Goal: Find specific page/section: Find specific page/section

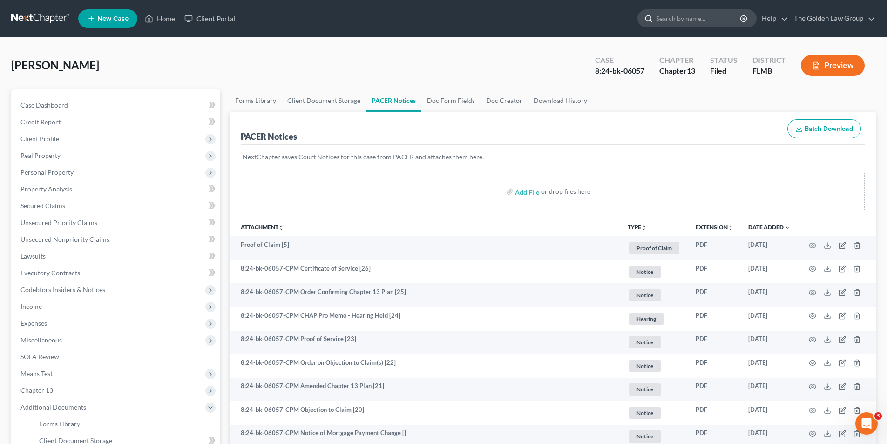
click at [670, 21] on input "search" at bounding box center [698, 18] width 85 height 17
type input "[PERSON_NAME]"
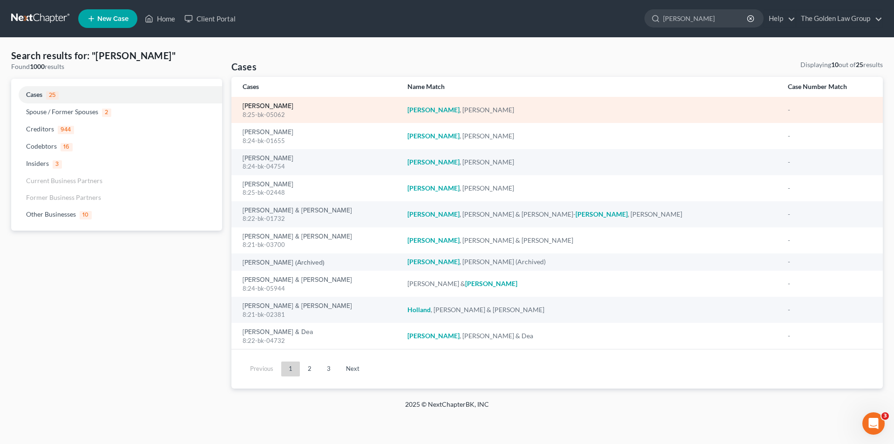
click at [260, 103] on link "[PERSON_NAME]" at bounding box center [267, 106] width 51 height 7
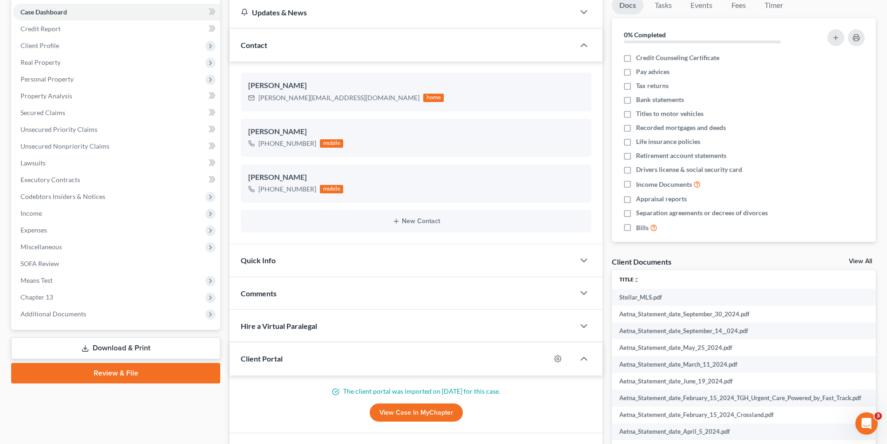
scroll to position [140, 0]
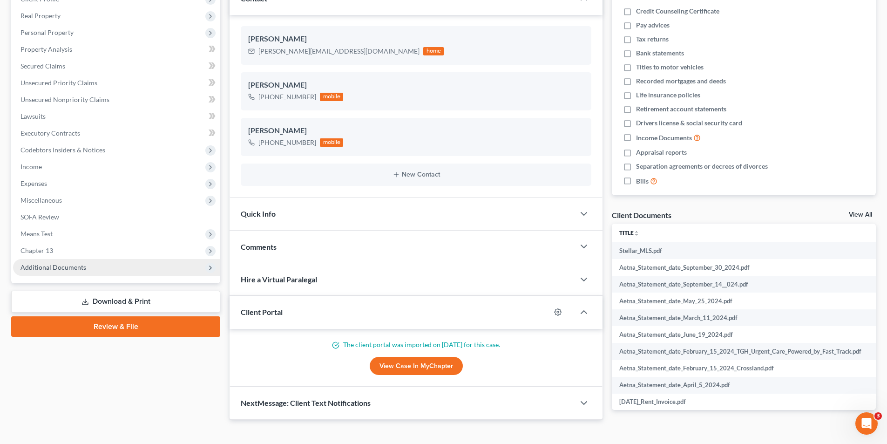
click at [63, 265] on span "Additional Documents" at bounding box center [53, 267] width 66 height 8
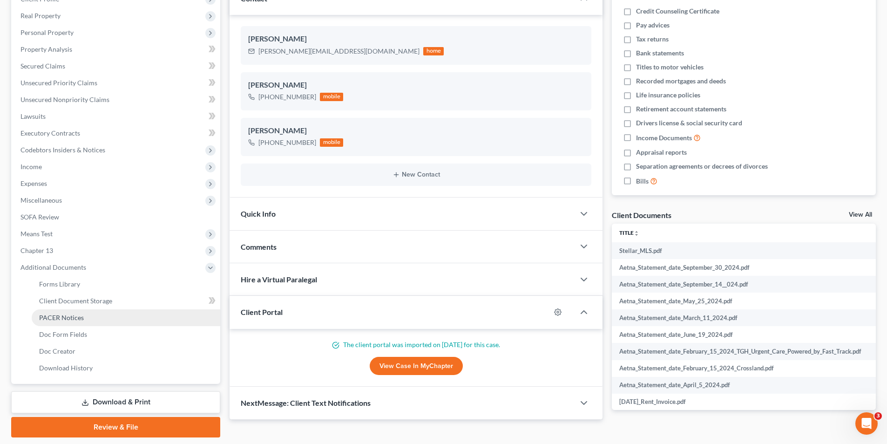
click at [62, 318] on span "PACER Notices" at bounding box center [61, 317] width 45 height 8
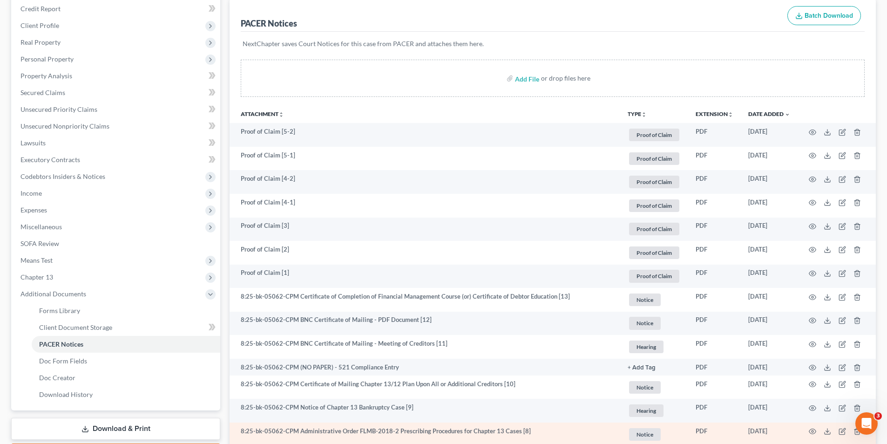
scroll to position [20, 0]
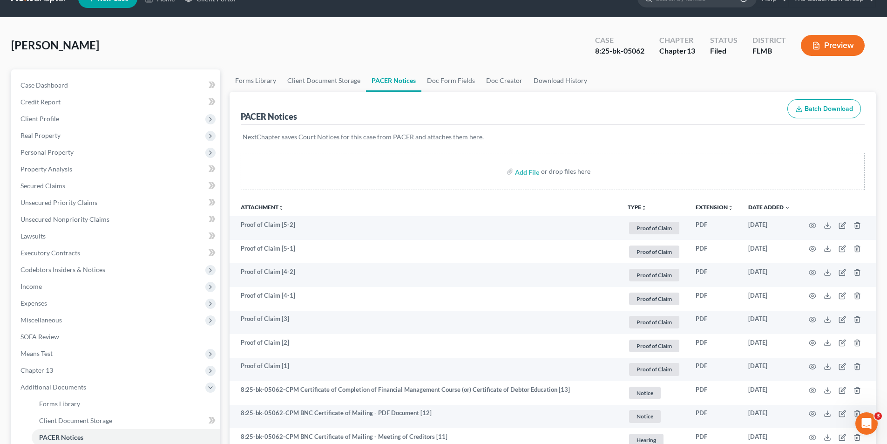
click at [822, 41] on button "Preview" at bounding box center [832, 45] width 64 height 21
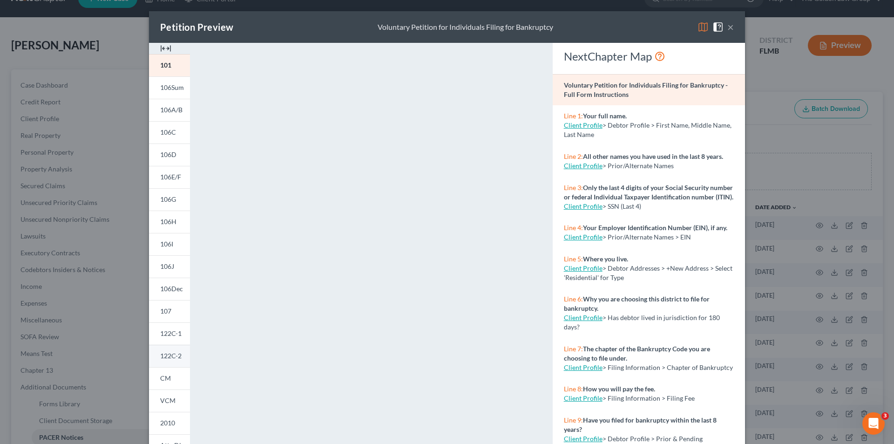
click at [168, 352] on span "122C-2" at bounding box center [170, 355] width 21 height 8
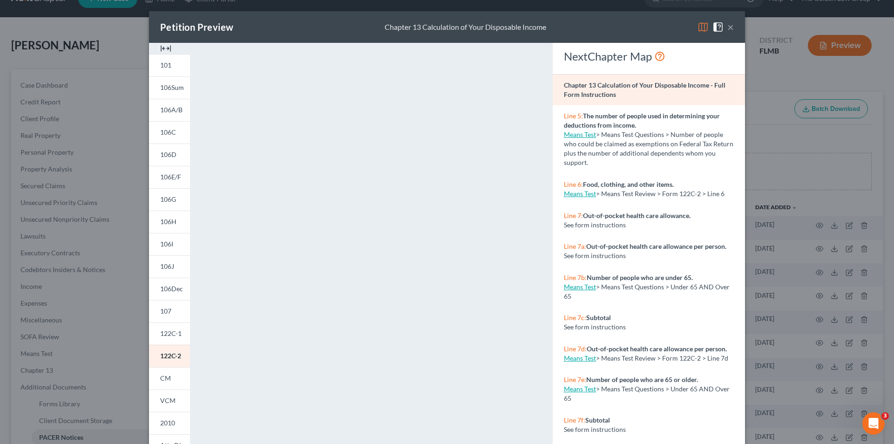
click at [30, 201] on div "Petition Preview Chapter 13 Calculation of Your Disposable Income × 101 106Sum …" at bounding box center [447, 222] width 894 height 444
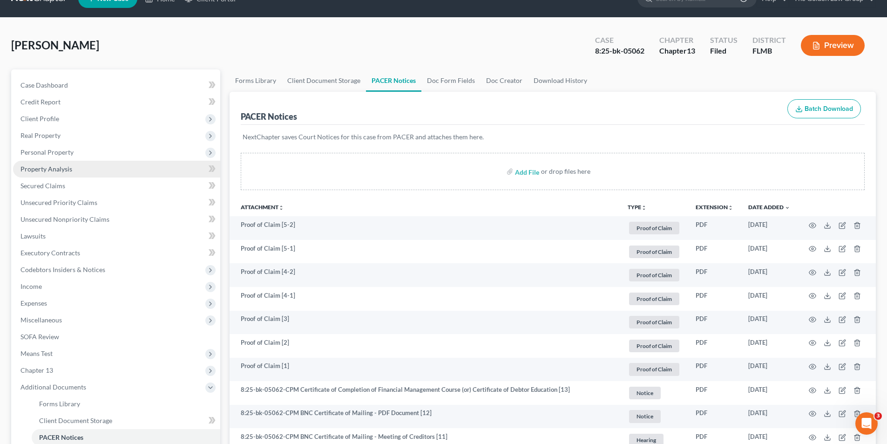
click at [49, 166] on span "Property Analysis" at bounding box center [46, 169] width 52 height 8
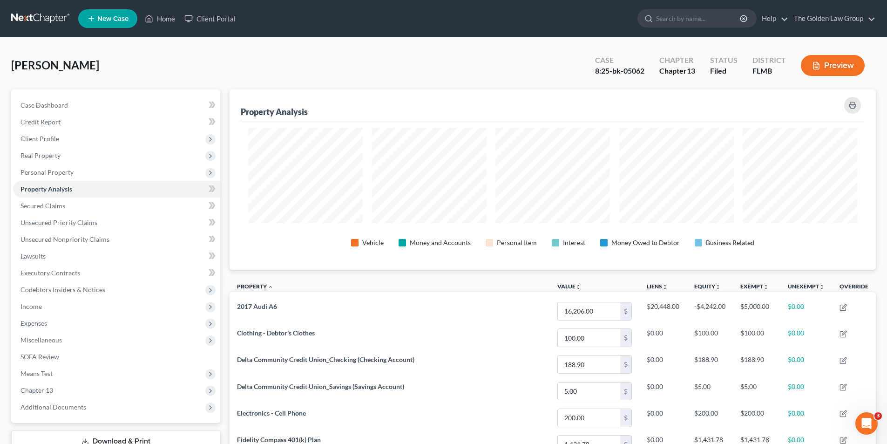
click at [844, 60] on button "Preview" at bounding box center [832, 65] width 64 height 21
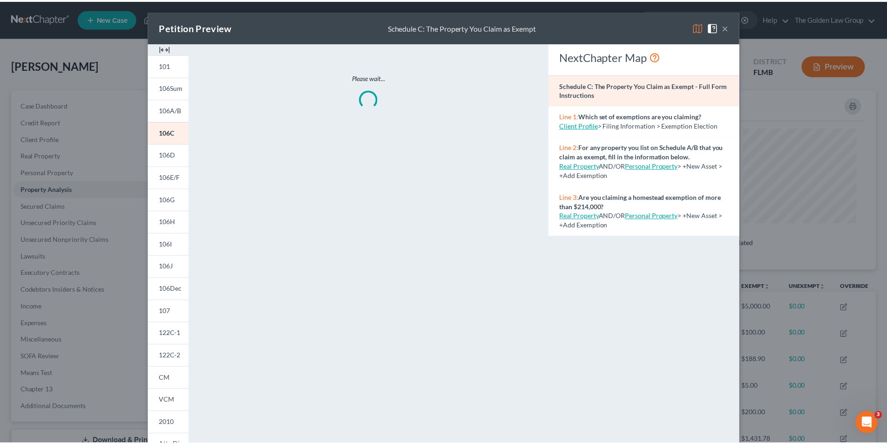
scroll to position [181, 651]
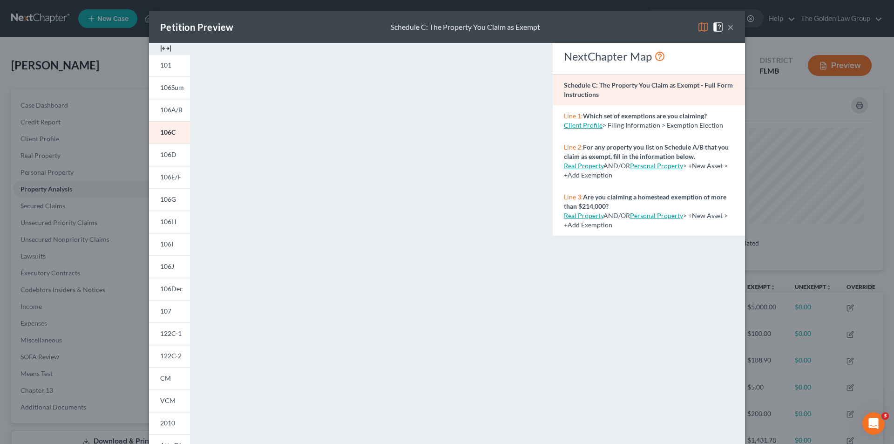
click at [59, 229] on div "Petition Preview Schedule C: The Property You Claim as Exempt × 101 106Sum 106A…" at bounding box center [447, 222] width 894 height 444
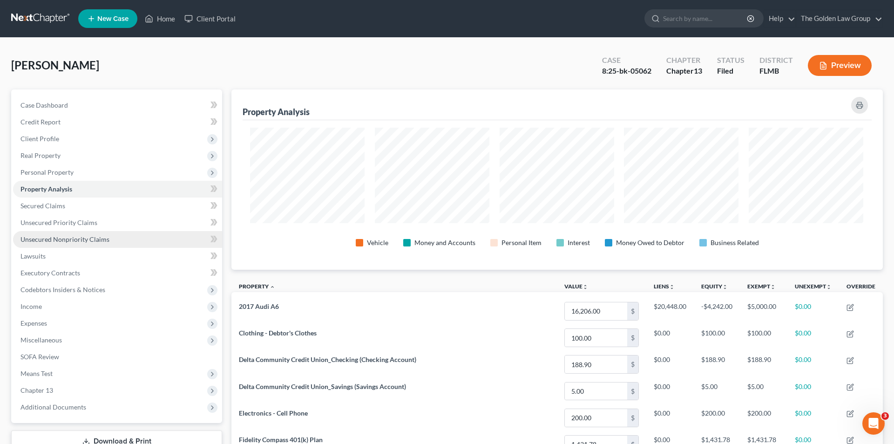
scroll to position [465196, 464730]
click at [839, 67] on button "Preview" at bounding box center [832, 65] width 64 height 21
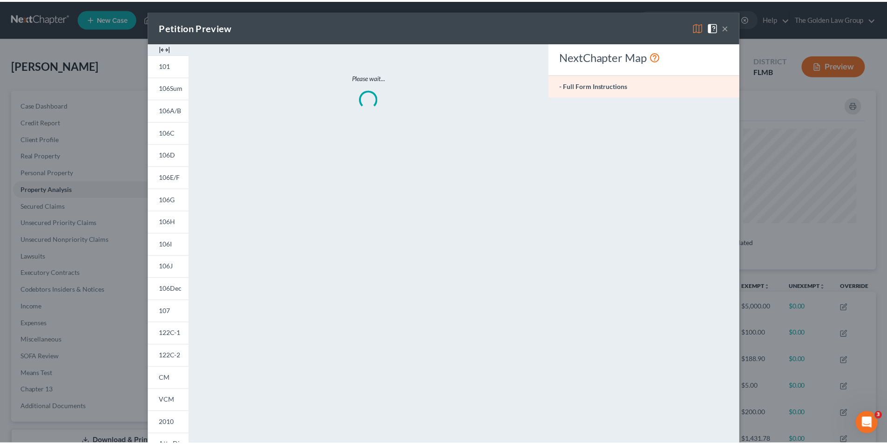
scroll to position [181, 651]
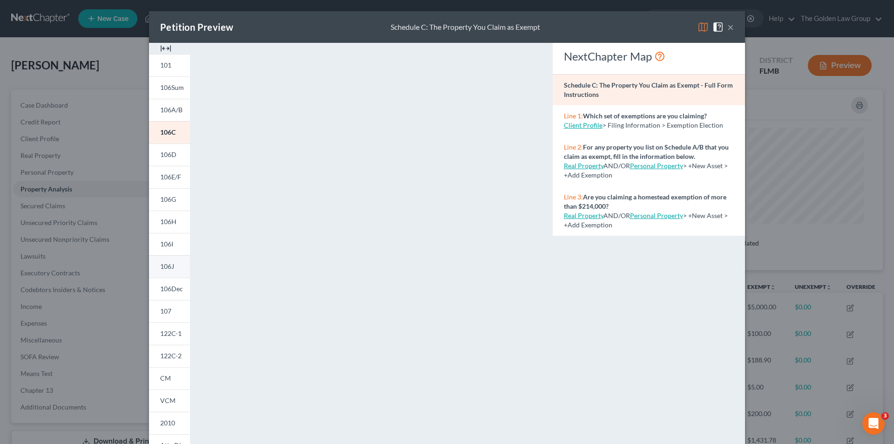
click at [161, 265] on span "106J" at bounding box center [167, 266] width 14 height 8
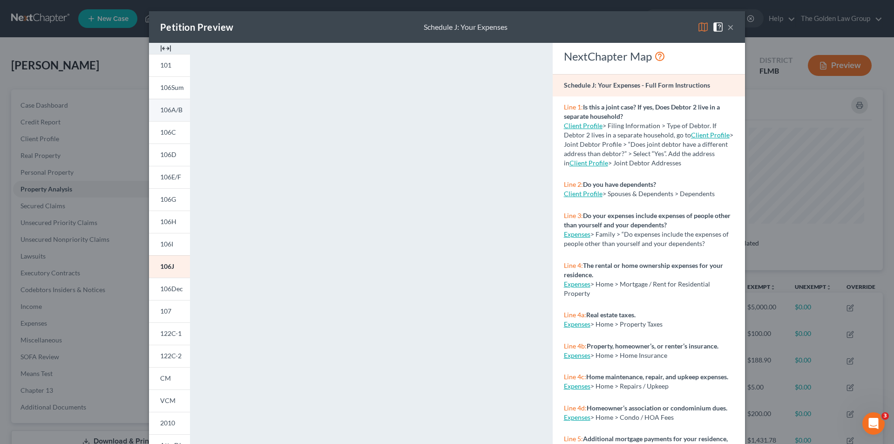
click at [167, 112] on span "106A/B" at bounding box center [171, 110] width 22 height 8
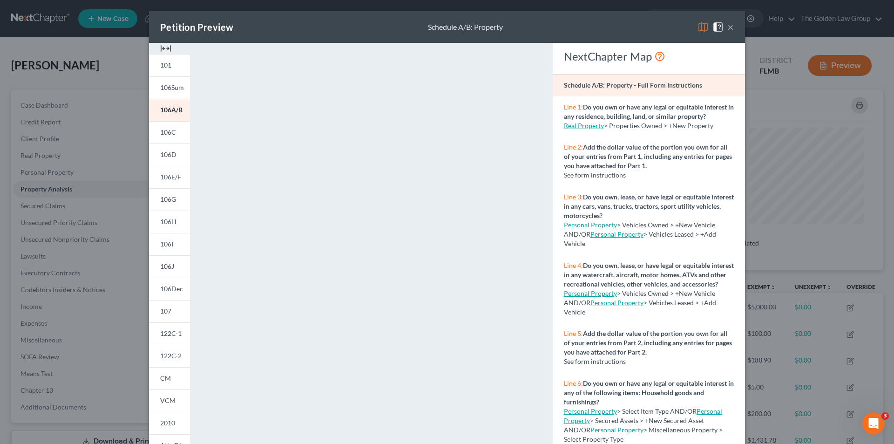
click at [62, 141] on div "Petition Preview Schedule A/B: Property × 101 106Sum 106A/B 106C 106D 106E/F 10…" at bounding box center [447, 222] width 894 height 444
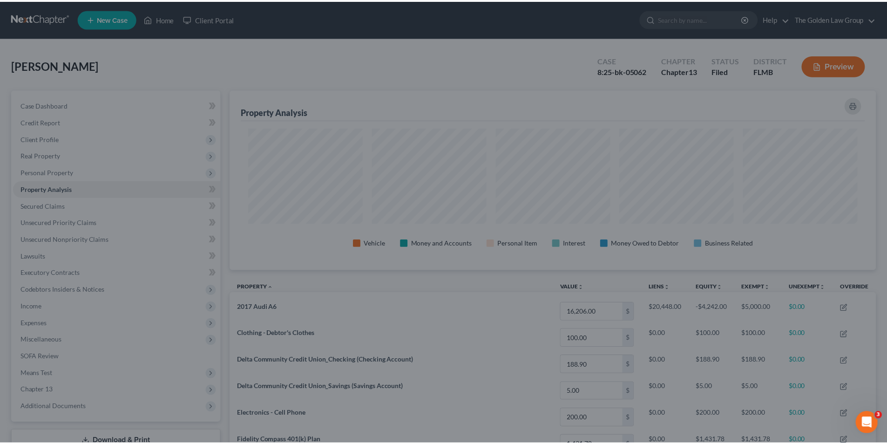
scroll to position [465196, 464730]
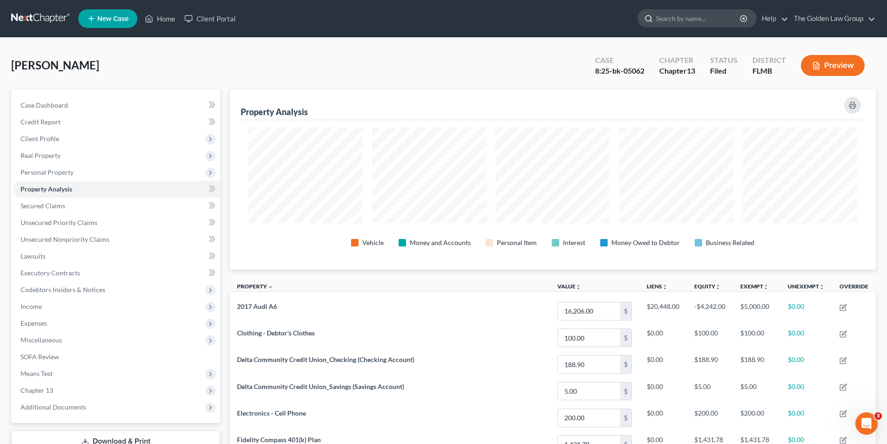
click at [665, 14] on input "search" at bounding box center [698, 18] width 85 height 17
type input "Wood,"
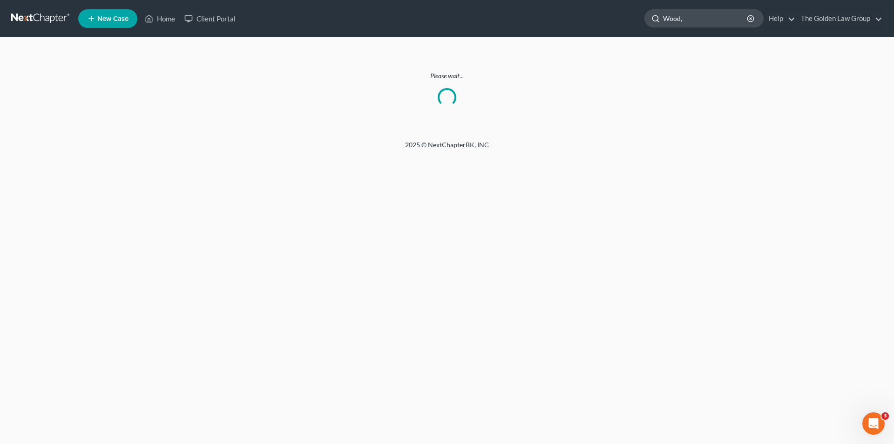
click at [690, 20] on input "Wood," at bounding box center [705, 18] width 85 height 17
type input "W"
type input "O"
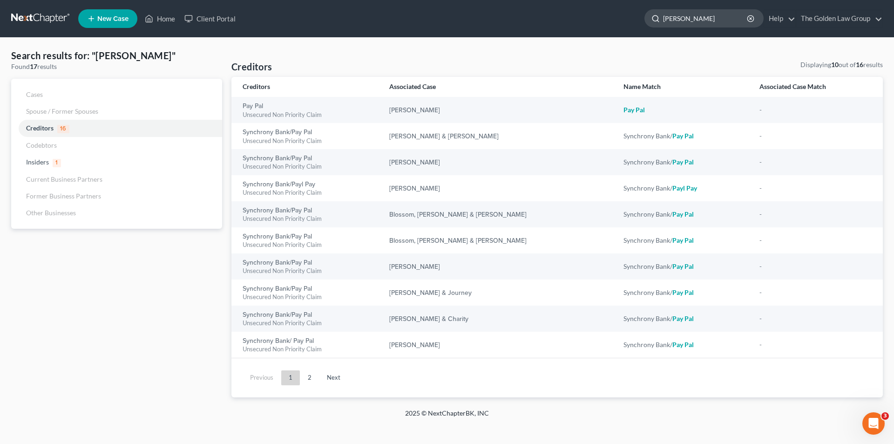
click at [684, 16] on input "[PERSON_NAME]" at bounding box center [705, 18] width 85 height 17
click at [724, 20] on input "[PERSON_NAME]" at bounding box center [705, 18] width 85 height 17
click at [709, 16] on input "[PERSON_NAME]" at bounding box center [705, 18] width 85 height 17
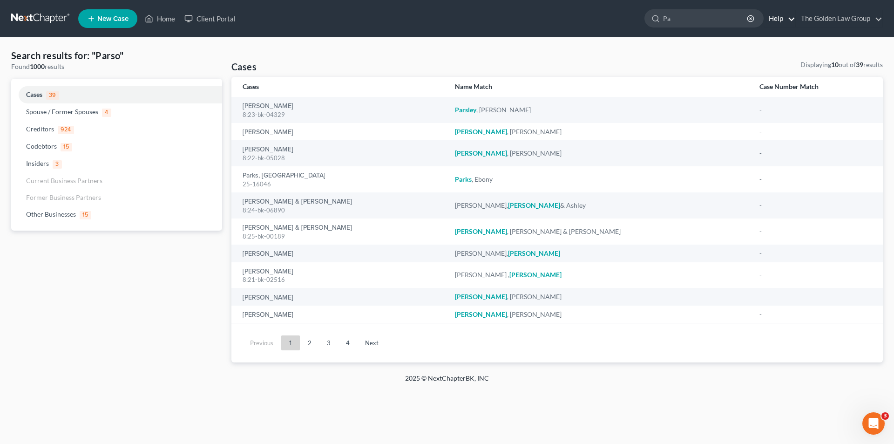
type input "P"
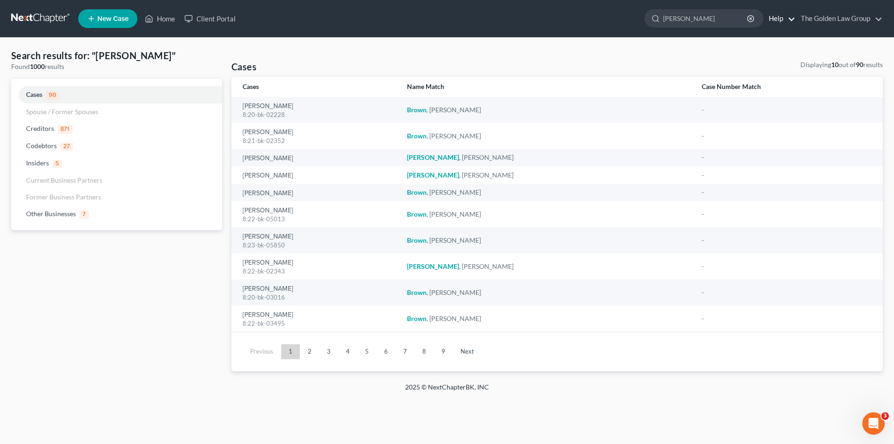
type input "[PERSON_NAME]"
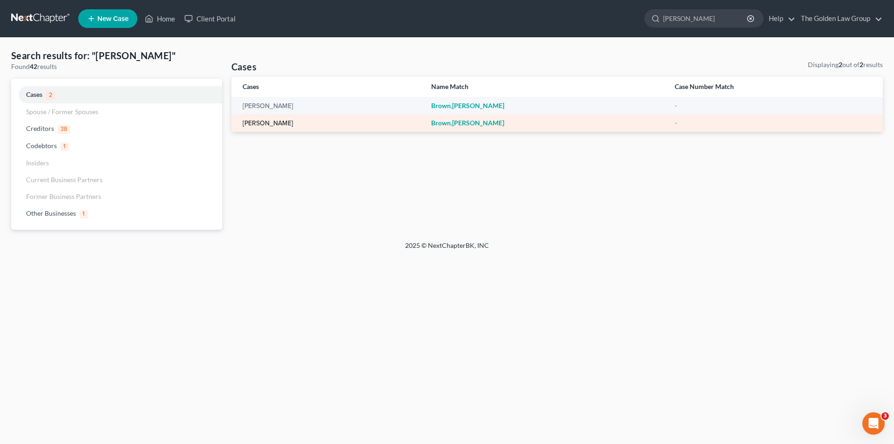
click at [267, 120] on link "[PERSON_NAME]" at bounding box center [267, 123] width 51 height 7
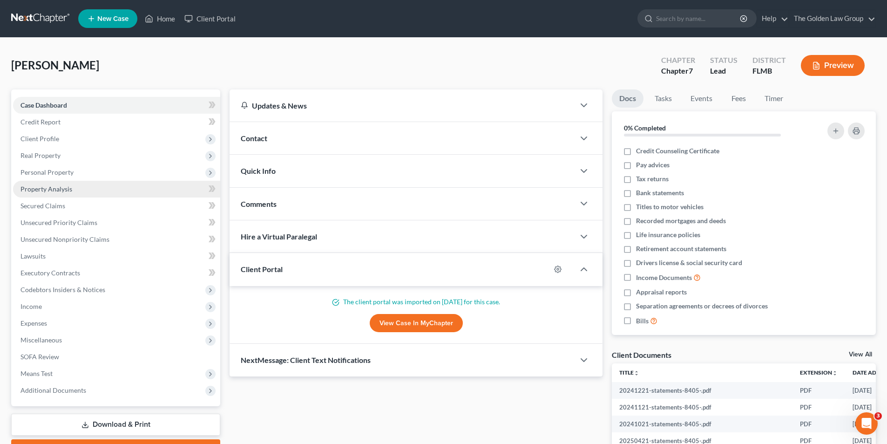
click at [68, 187] on span "Property Analysis" at bounding box center [46, 189] width 52 height 8
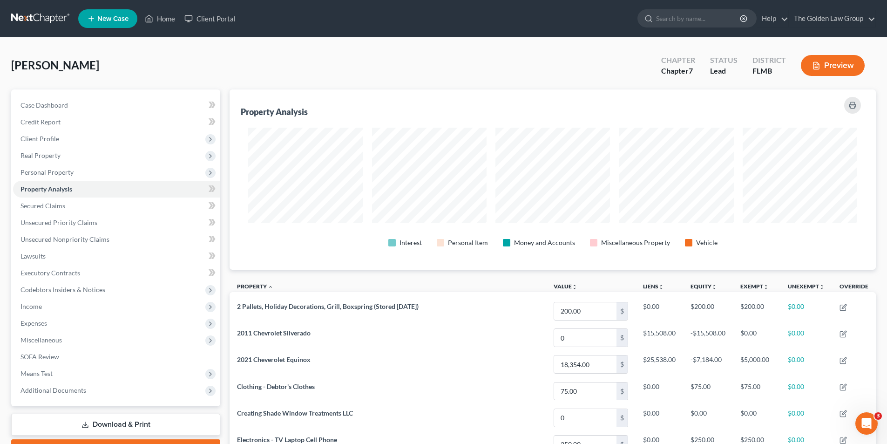
click at [846, 65] on button "Preview" at bounding box center [832, 65] width 64 height 21
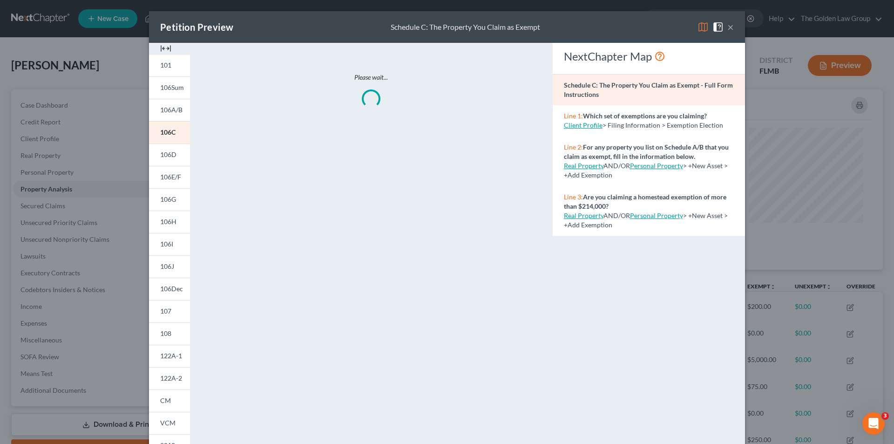
scroll to position [181, 651]
click at [160, 242] on span "106I" at bounding box center [166, 244] width 13 height 8
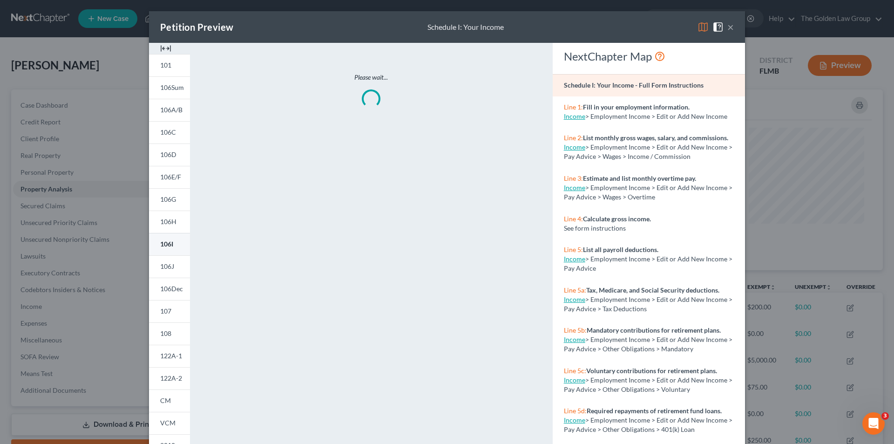
click at [173, 242] on link "106I" at bounding box center [169, 244] width 41 height 22
click at [168, 247] on span "106I" at bounding box center [166, 244] width 13 height 8
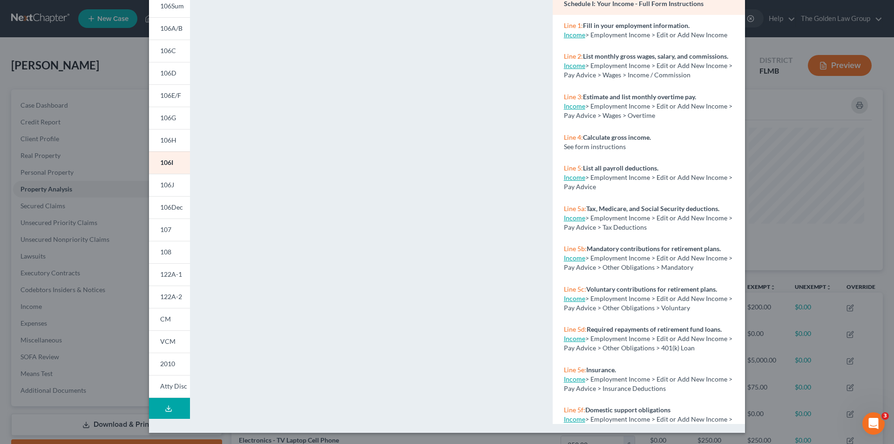
scroll to position [0, 0]
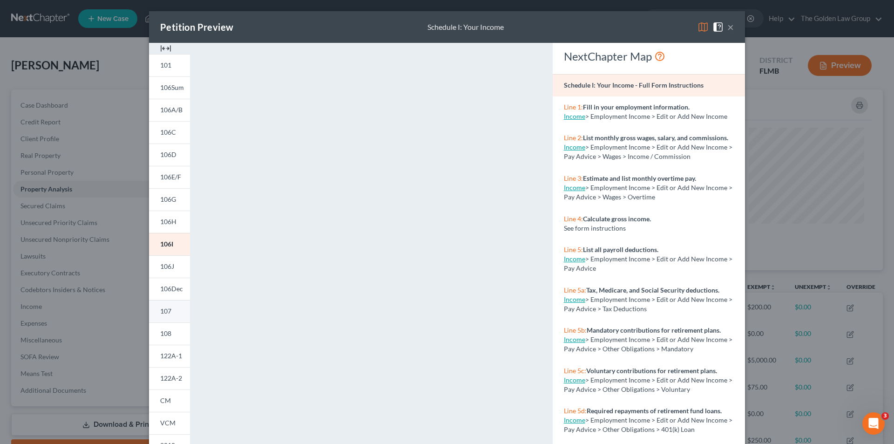
click at [161, 310] on span "107" at bounding box center [165, 311] width 11 height 8
